Goal: Task Accomplishment & Management: Complete application form

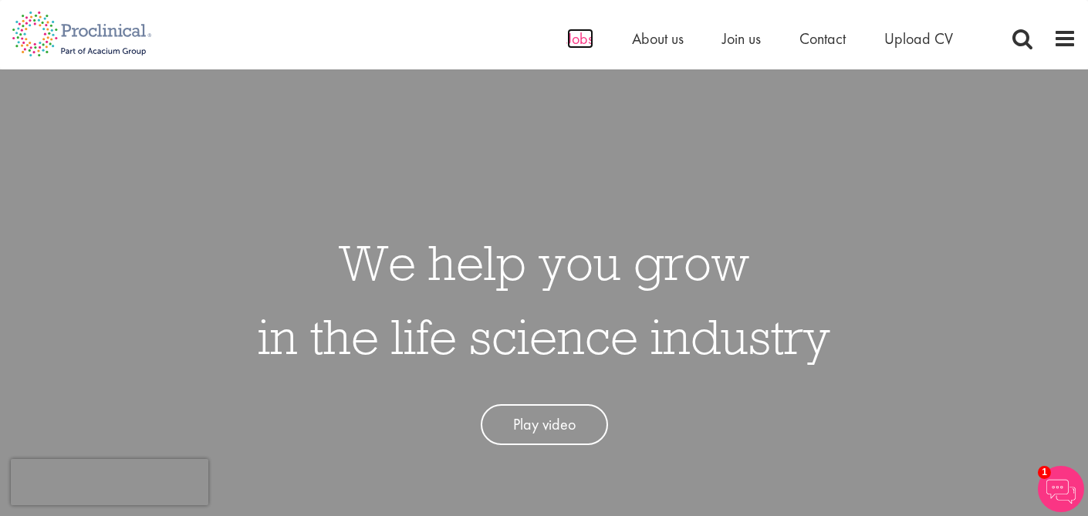
click at [569, 43] on span "Jobs" at bounding box center [580, 39] width 26 height 20
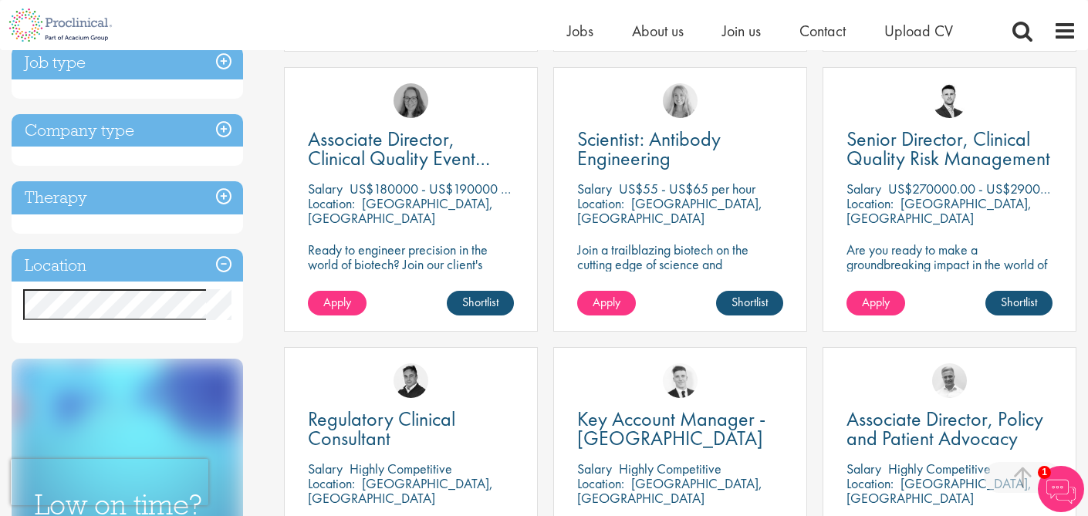
scroll to position [560, 0]
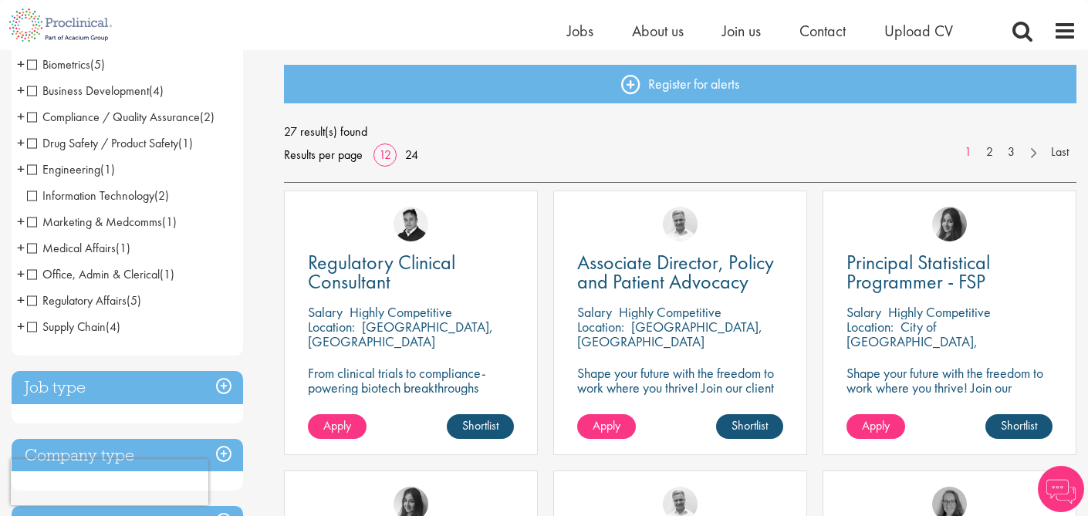
scroll to position [161, 0]
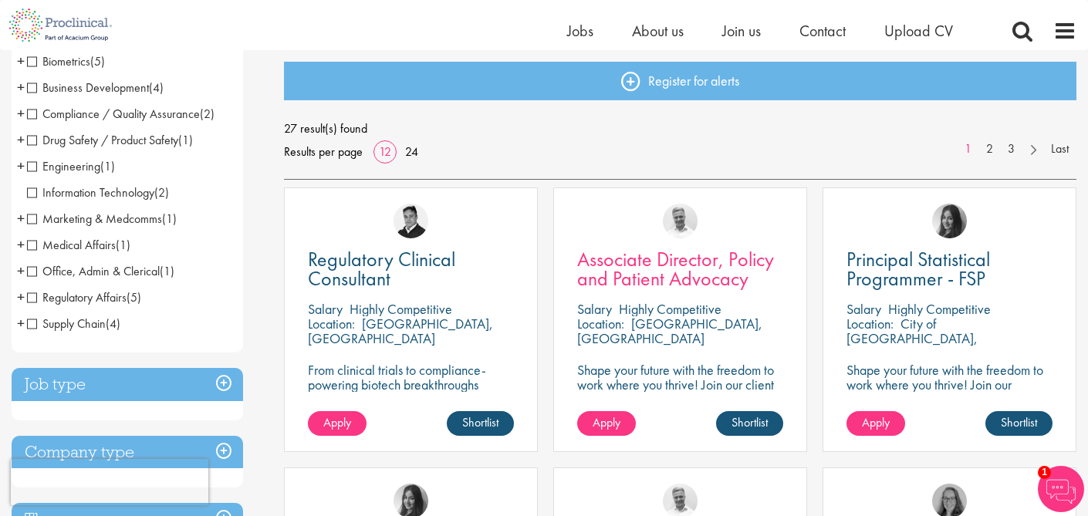
click at [672, 281] on span "Associate Director, Policy and Patient Advocacy" at bounding box center [675, 269] width 197 height 46
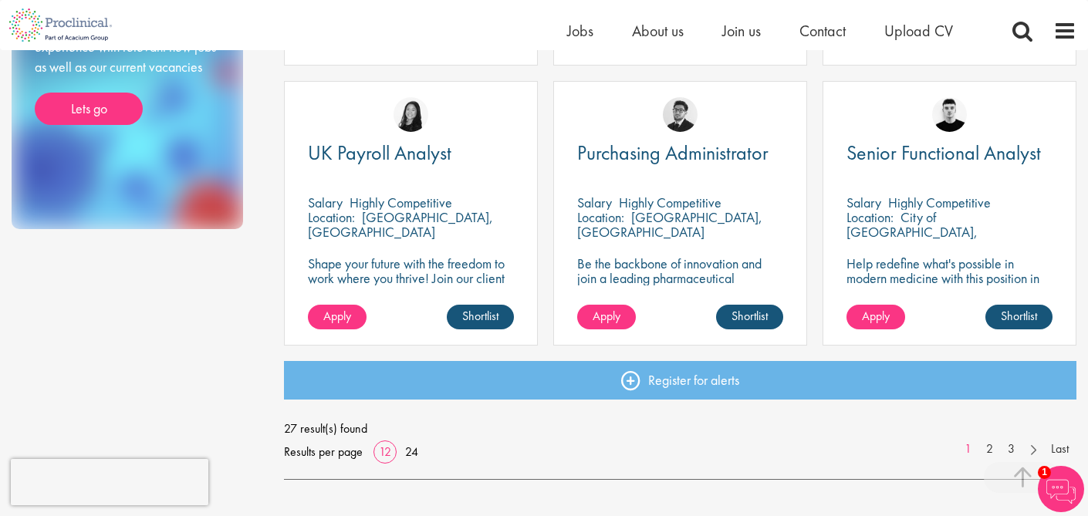
scroll to position [1107, 0]
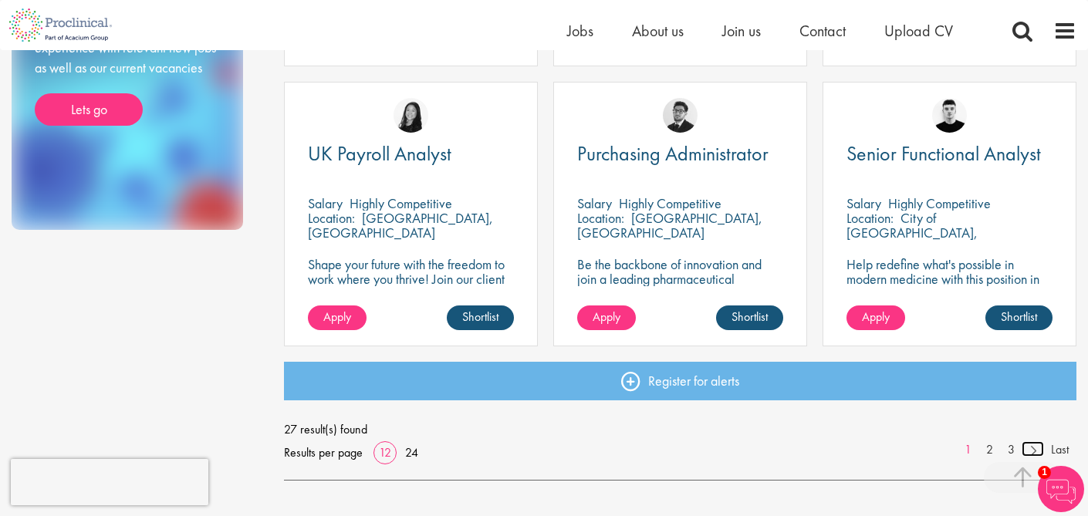
click at [1033, 447] on link at bounding box center [1033, 448] width 22 height 15
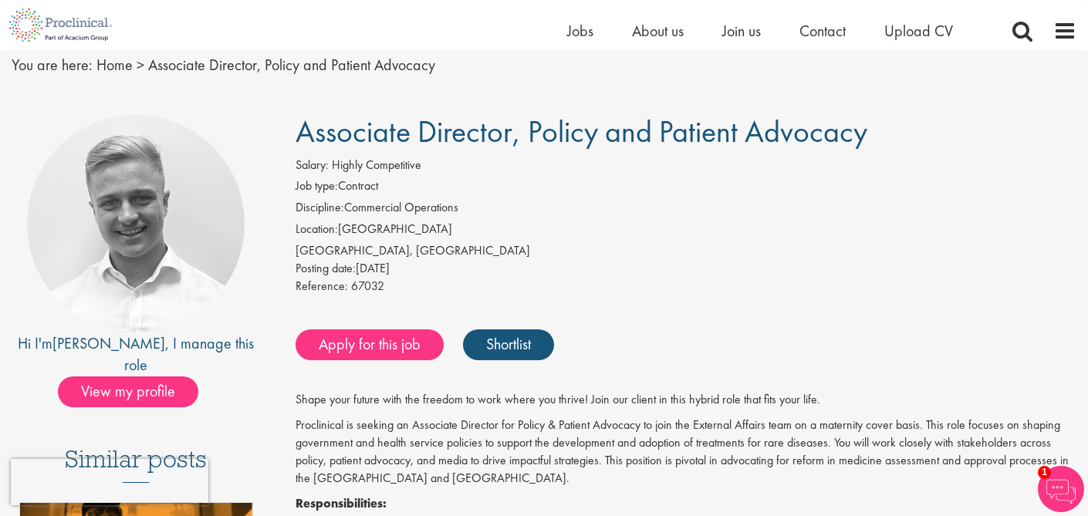
scroll to position [150, 0]
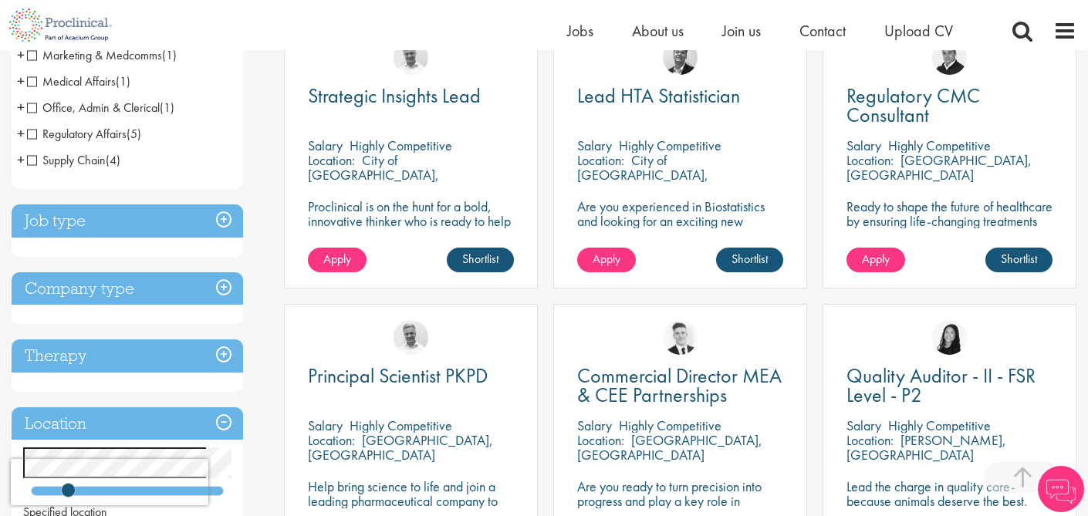
scroll to position [324, 0]
click at [417, 94] on span "Strategic Insights Lead" at bounding box center [394, 96] width 173 height 26
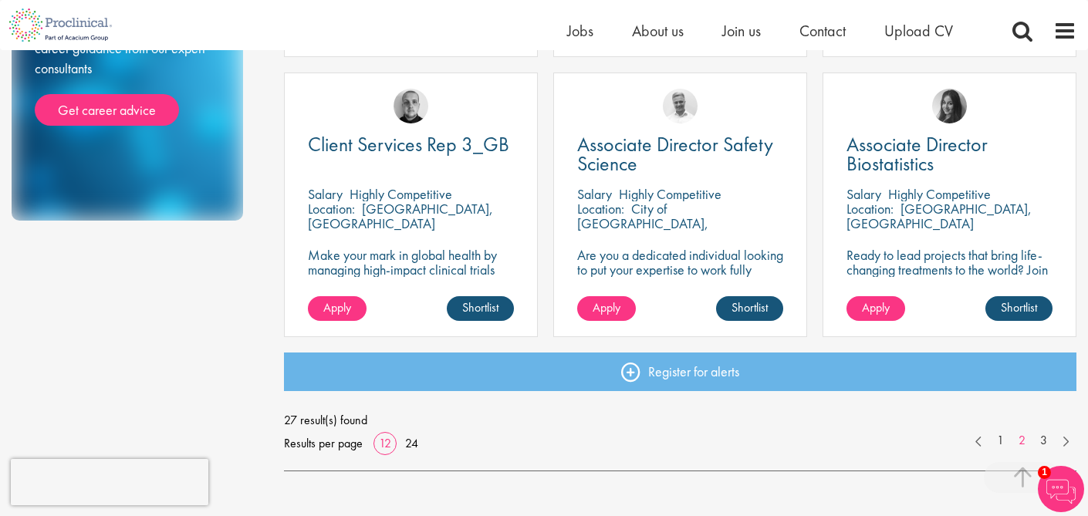
scroll to position [1109, 0]
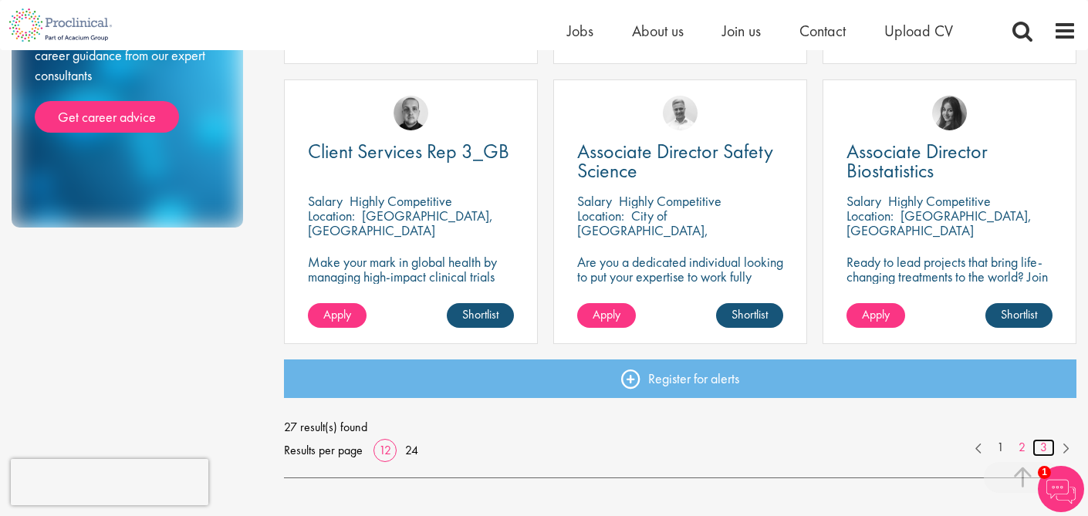
click at [1042, 442] on link "3" at bounding box center [1044, 448] width 22 height 18
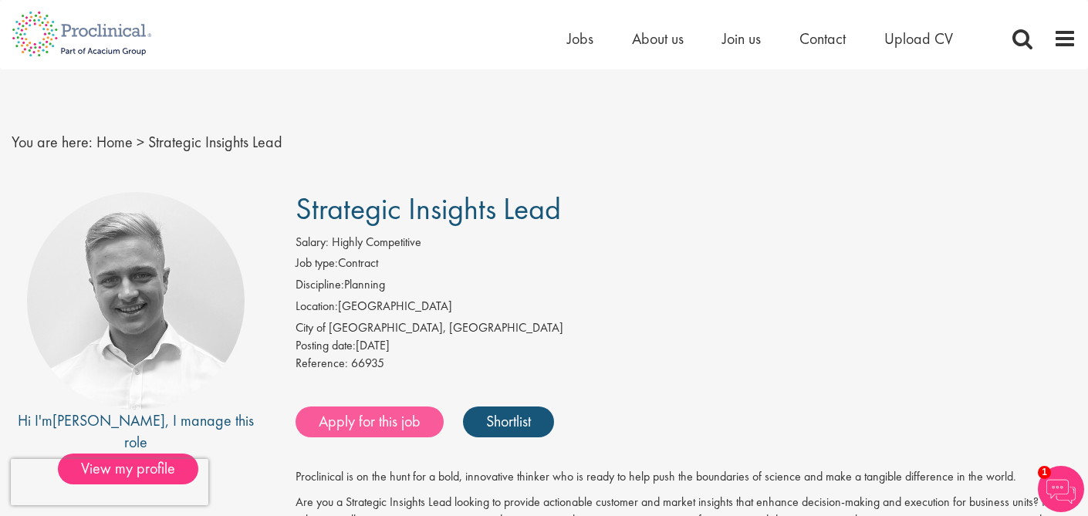
click at [417, 408] on link "Apply for this job" at bounding box center [370, 422] width 148 height 31
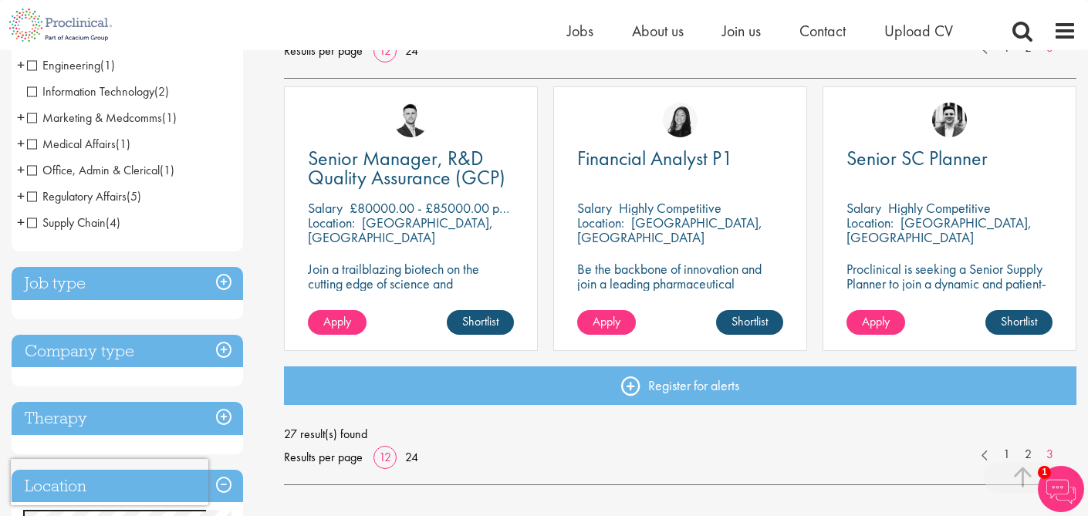
scroll to position [323, 0]
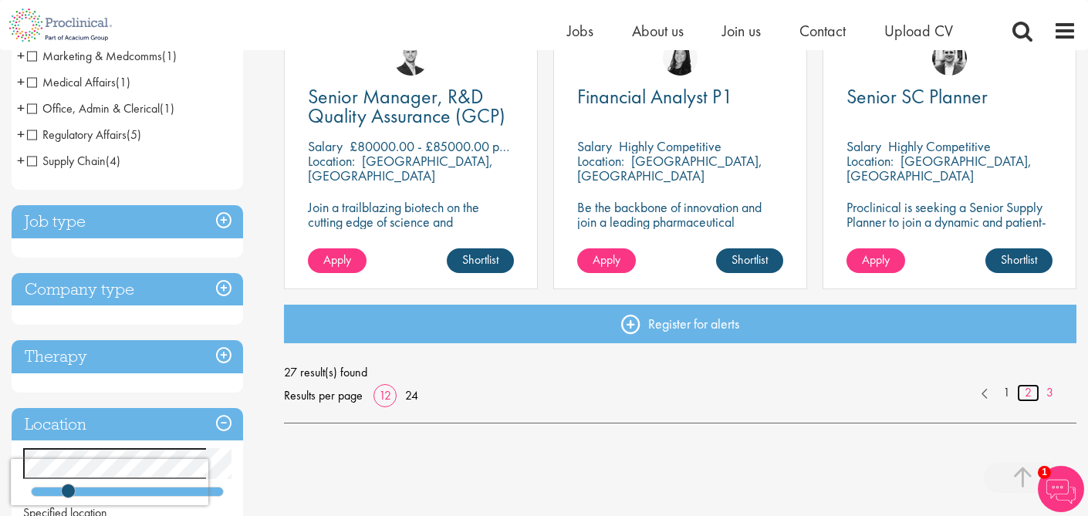
click at [1023, 392] on link "2" at bounding box center [1028, 393] width 22 height 18
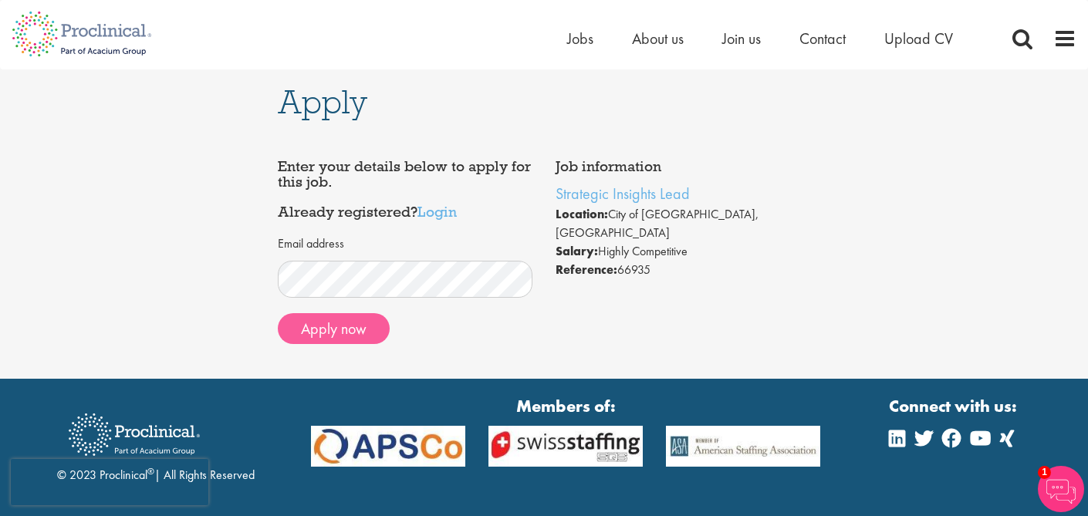
click at [338, 319] on button "Apply now" at bounding box center [334, 328] width 112 height 31
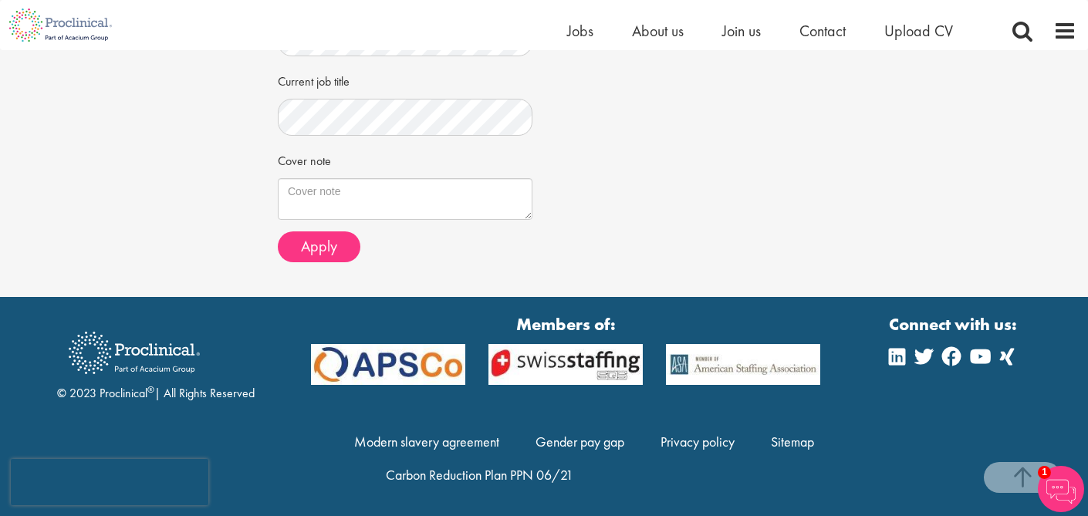
scroll to position [493, 0]
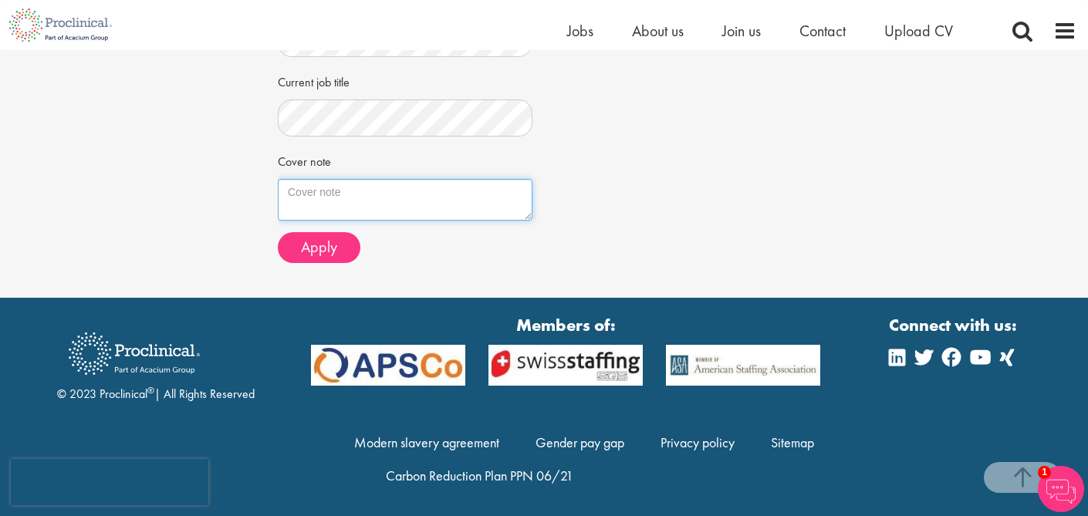
click at [377, 184] on textarea "Cover note" at bounding box center [405, 200] width 255 height 42
paste textarea "I am writing to express my interest in the Strategic Insights Lead. With over a…"
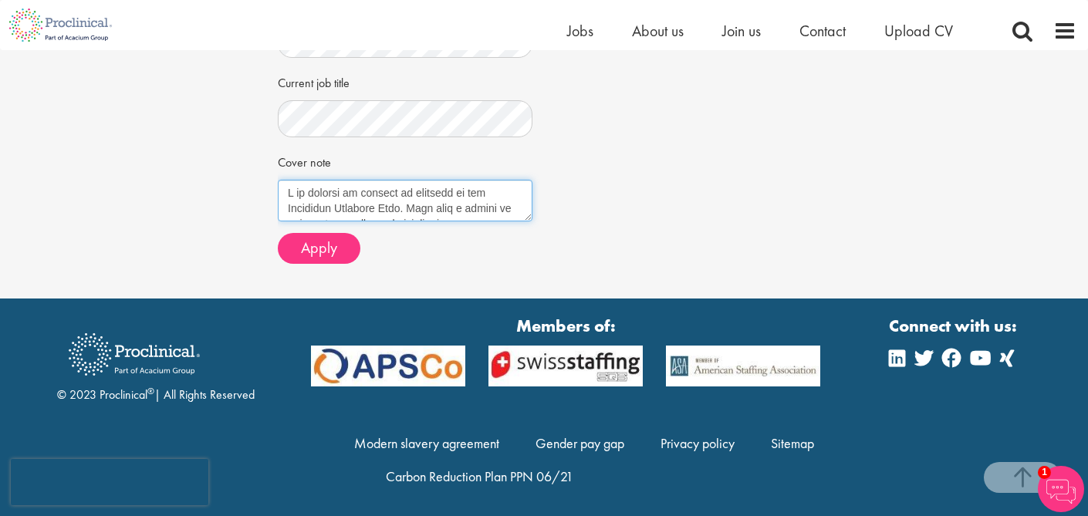
scroll to position [0, 0]
type textarea "I am writing to express my interest in the Strategic Insights Lead. With over a…"
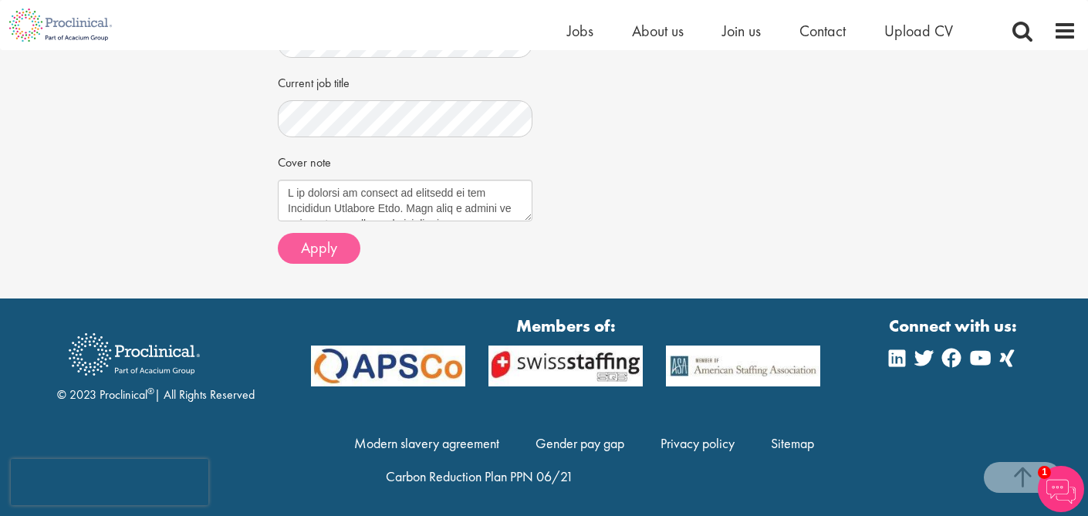
click at [333, 242] on span "Apply" at bounding box center [319, 248] width 36 height 20
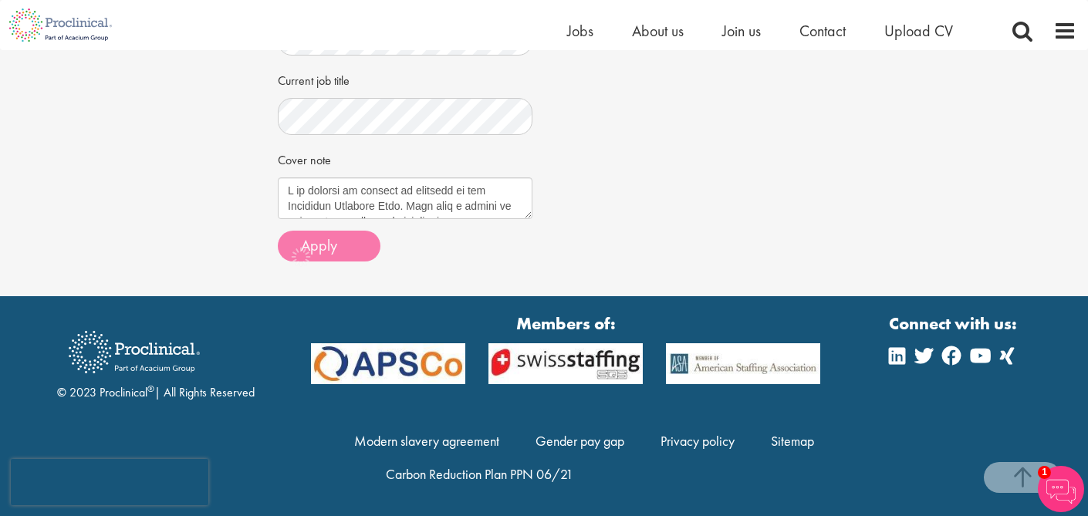
scroll to position [493, 0]
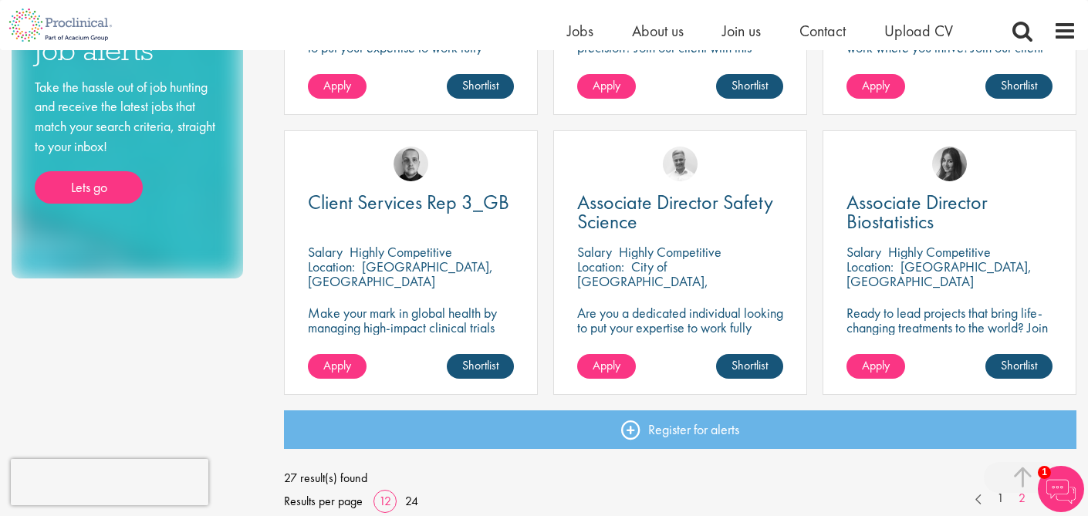
scroll to position [1070, 0]
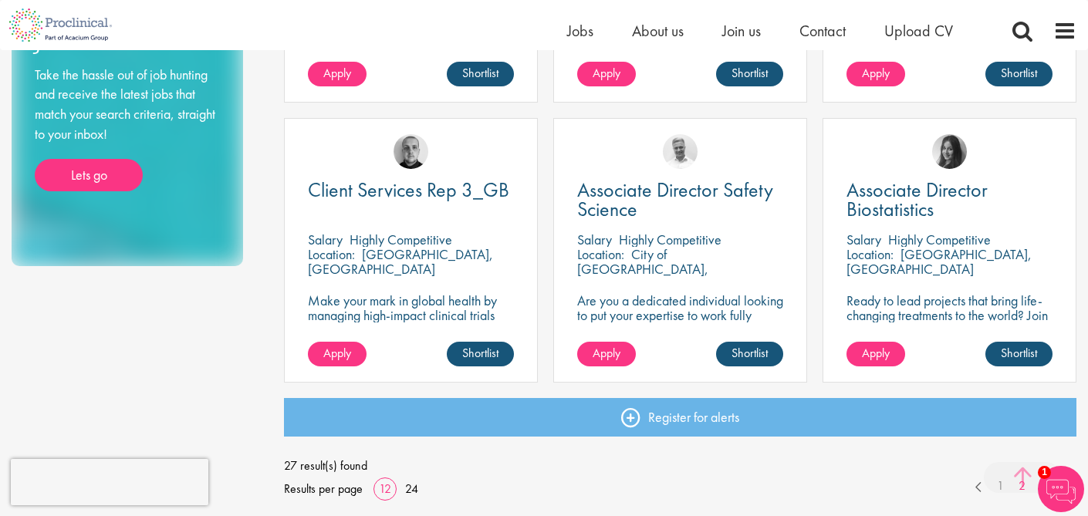
click at [1001, 481] on span at bounding box center [1022, 477] width 77 height 31
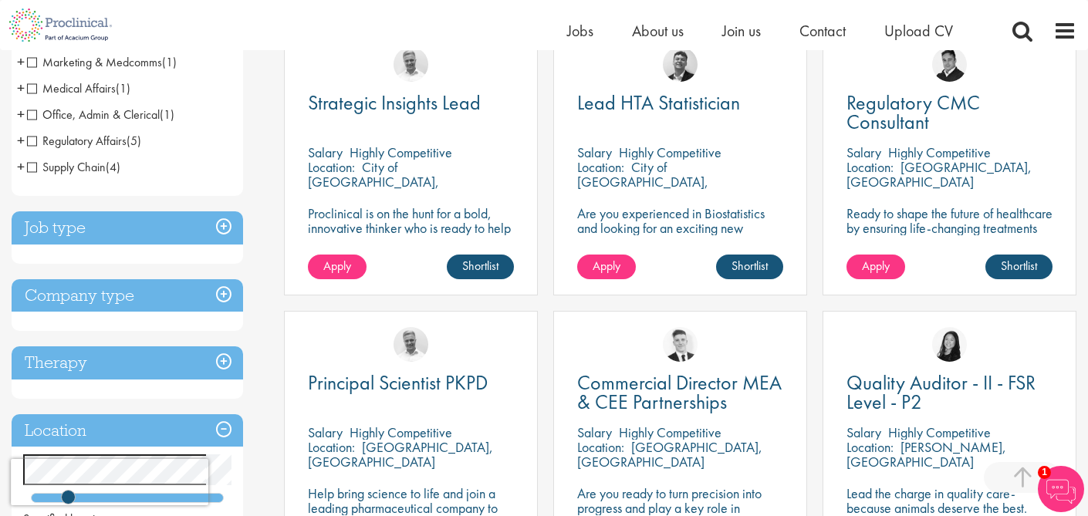
scroll to position [319, 0]
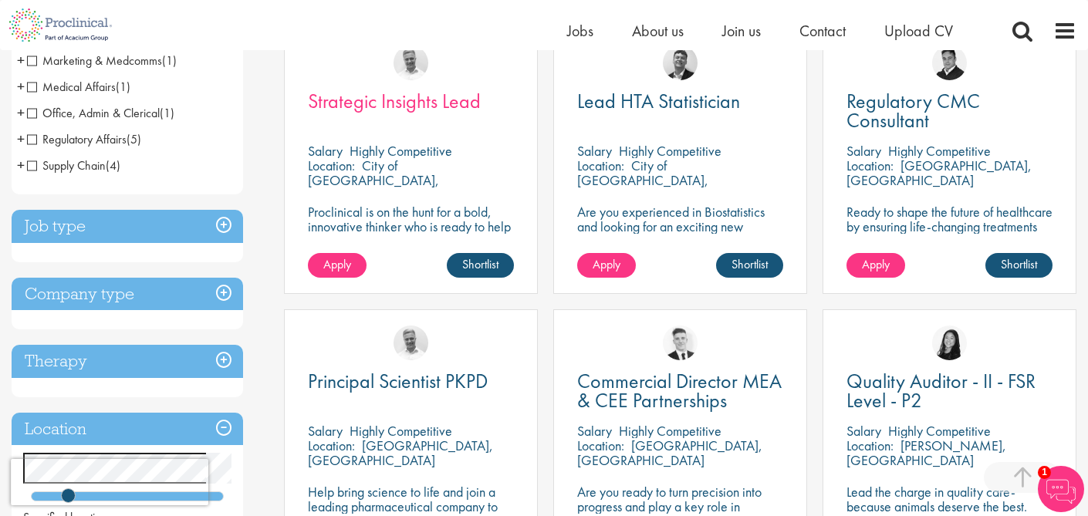
click at [385, 100] on span "Strategic Insights Lead" at bounding box center [394, 101] width 173 height 26
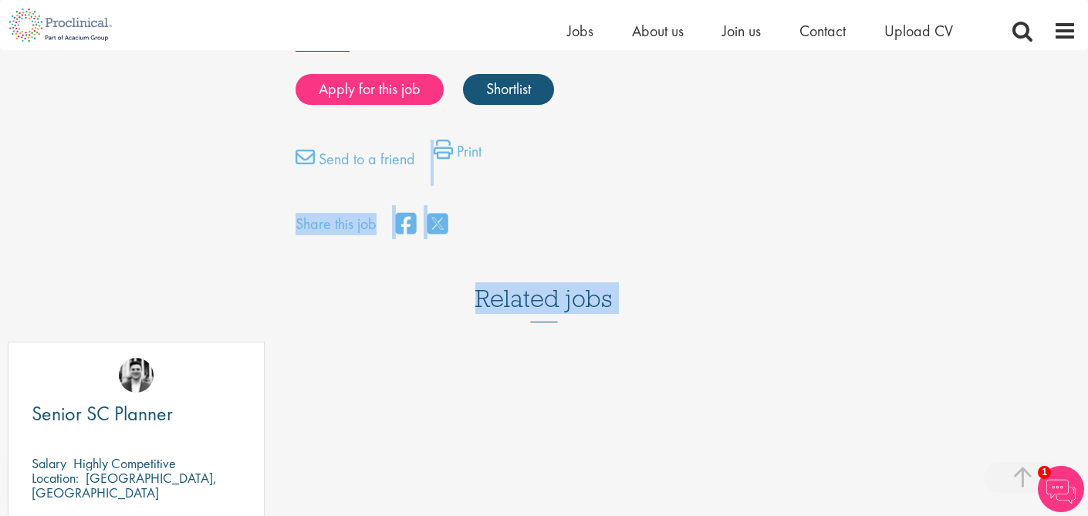
scroll to position [1182, 0]
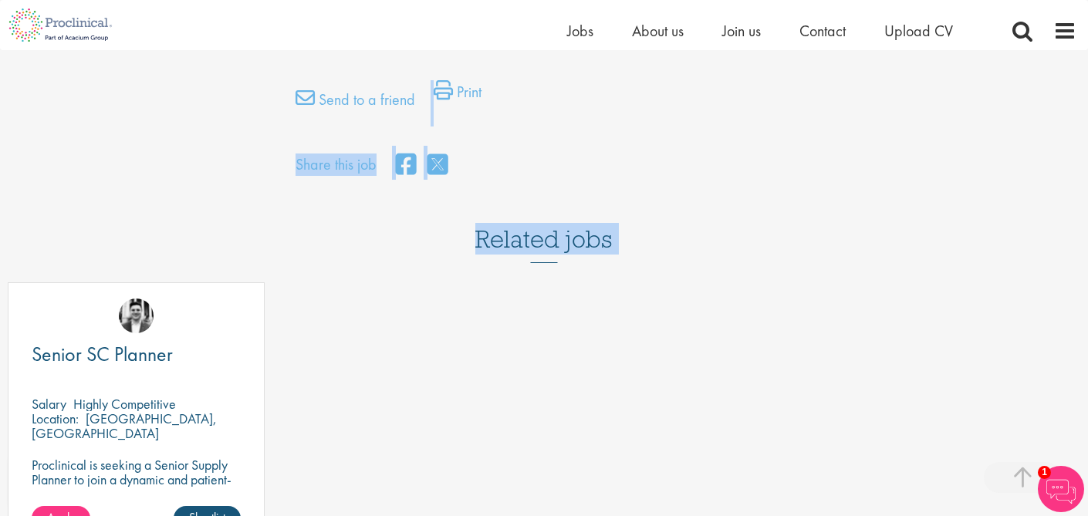
drag, startPoint x: 296, startPoint y: 198, endPoint x: 443, endPoint y: 296, distance: 176.4
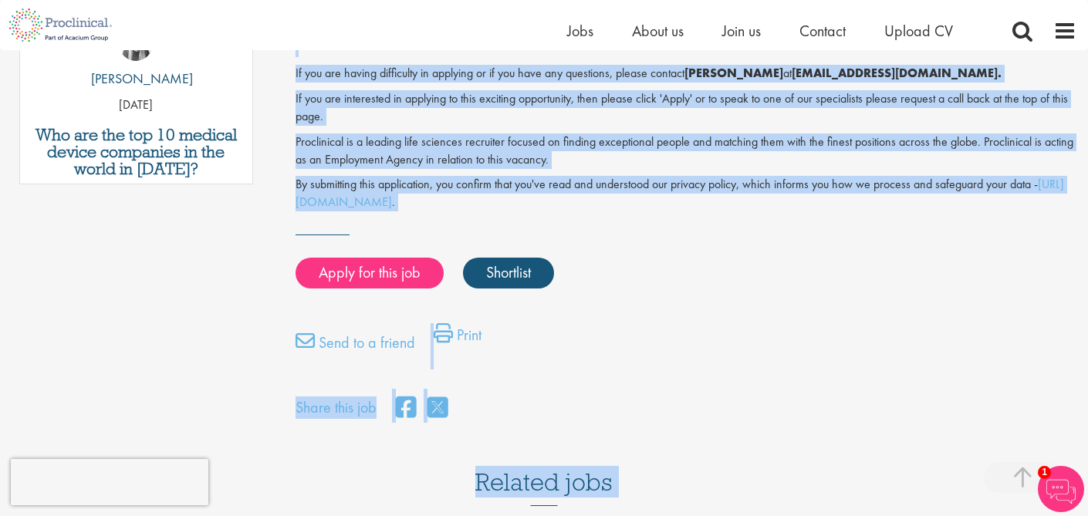
scroll to position [915, 0]
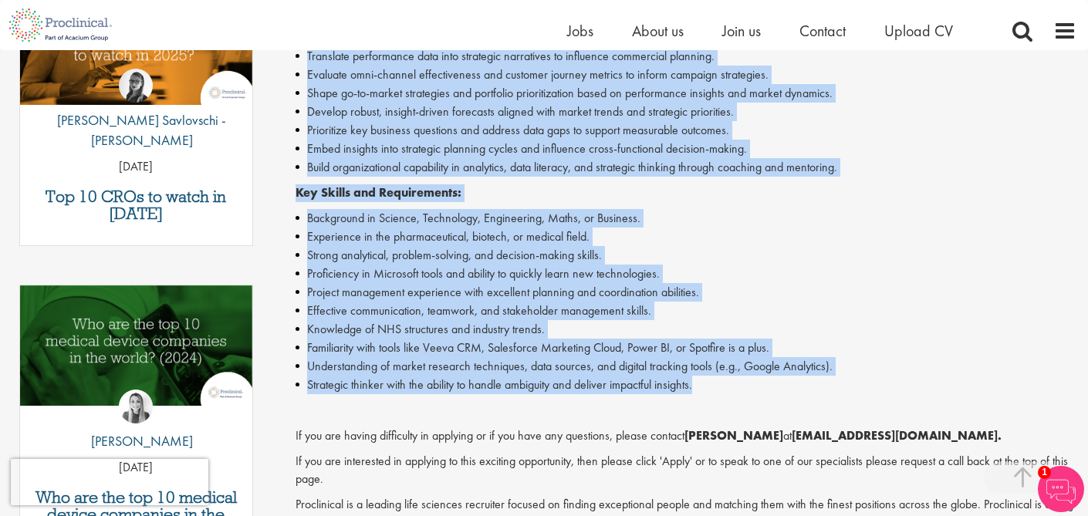
scroll to position [411, 0]
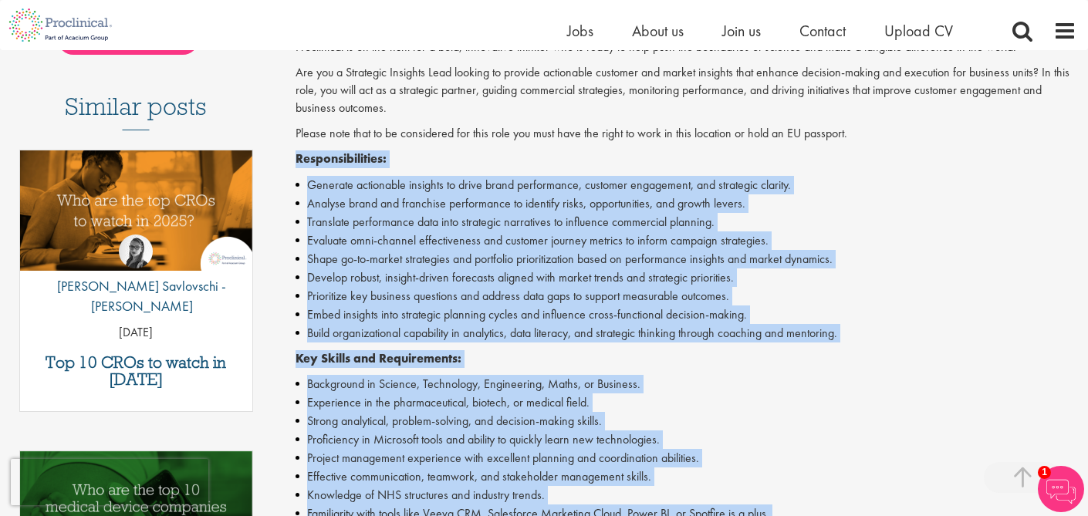
drag, startPoint x: 704, startPoint y: 242, endPoint x: 294, endPoint y: 150, distance: 419.9
click at [294, 150] on div "Strategic Insights Lead Salary: Highly Competitive Job type: Contract Disciplin…" at bounding box center [680, 356] width 816 height 1189
copy div "Responsibilities: Generate actionable insights to drive brand performance, cust…"
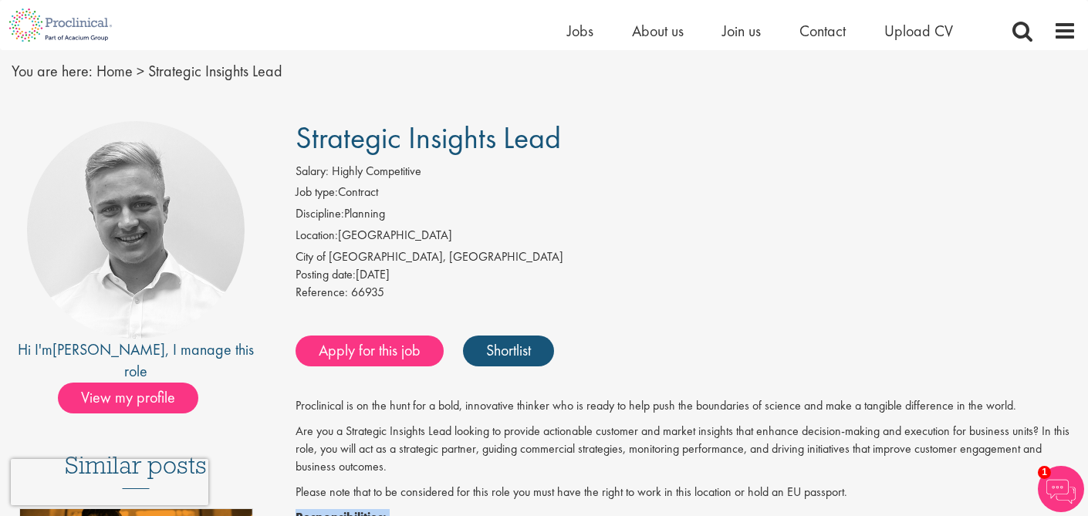
scroll to position [50, 0]
